Goal: Task Accomplishment & Management: Use online tool/utility

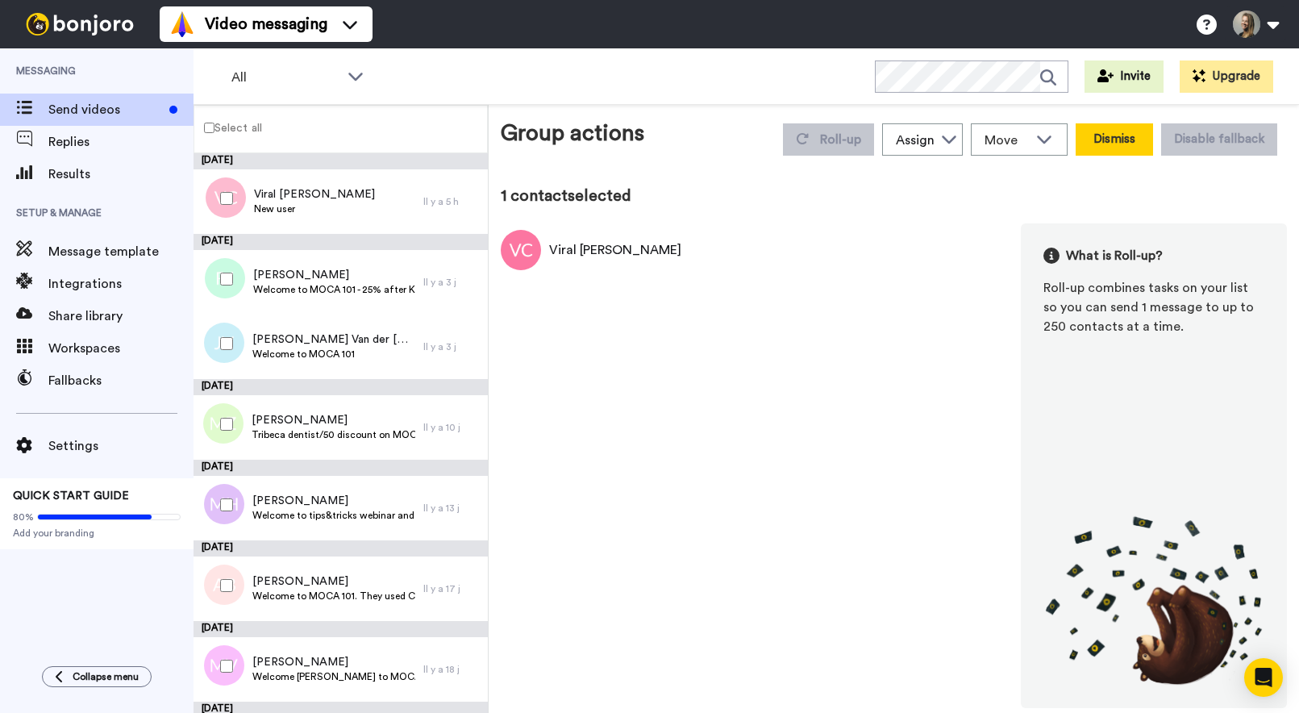
click at [1133, 135] on button "Dismiss" at bounding box center [1114, 139] width 77 height 32
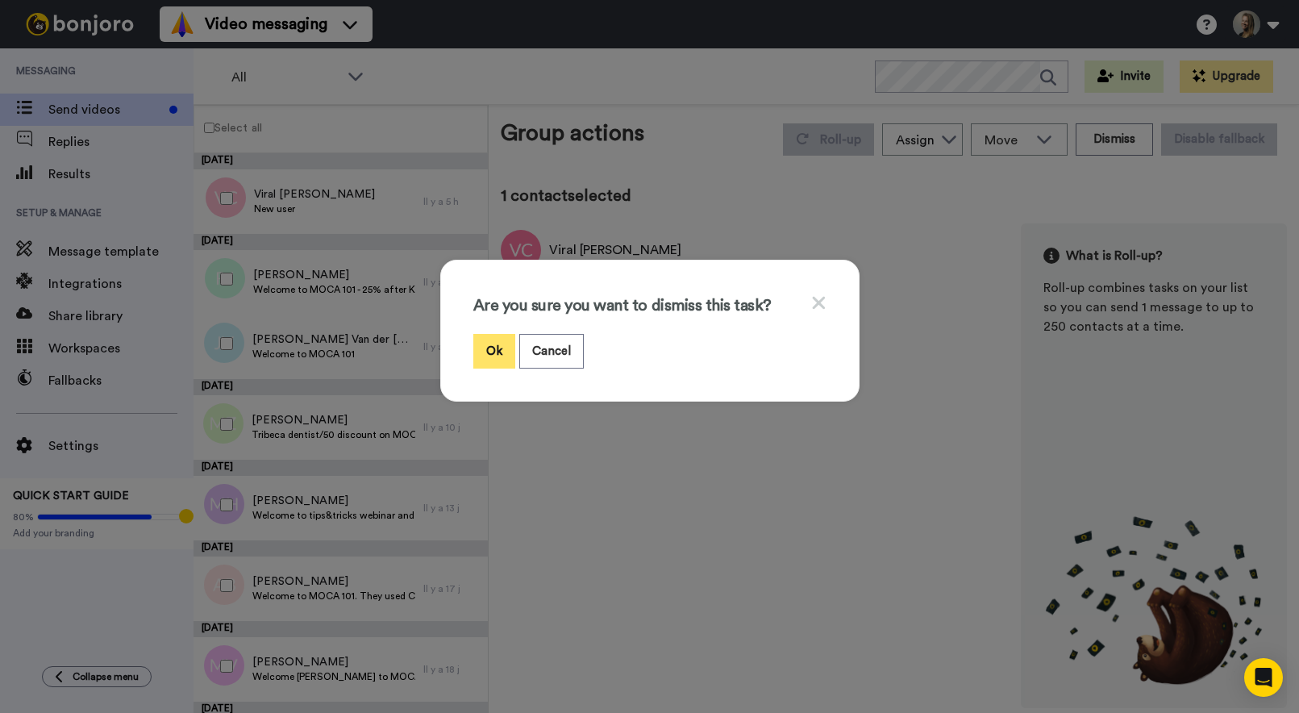
click at [482, 355] on button "Ok" at bounding box center [494, 351] width 42 height 35
